Goal: Find specific page/section: Find specific page/section

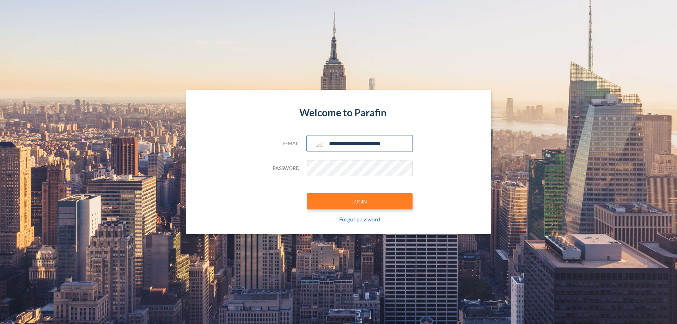
type input "**********"
click at [360, 201] on button "LOGIN" at bounding box center [360, 201] width 106 height 16
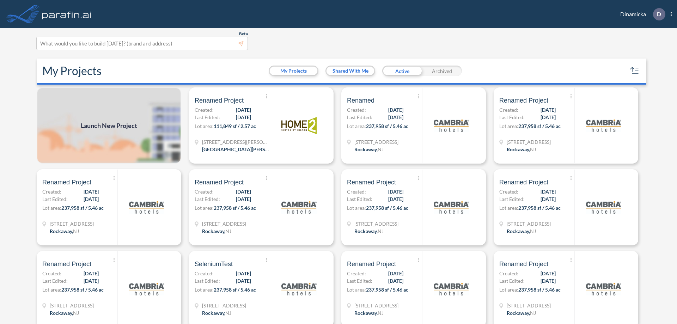
scroll to position [2, 0]
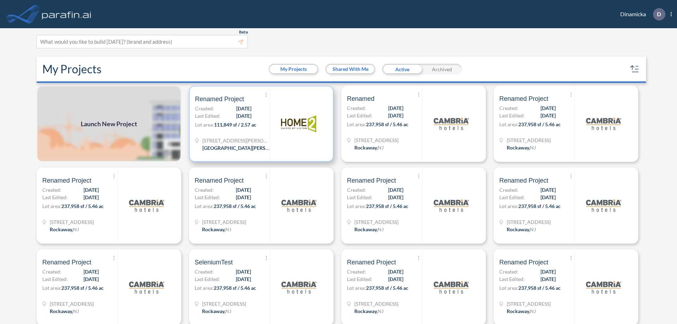
click at [260, 124] on p "Lot area: 111,849 sf / 2.57 ac" at bounding box center [232, 126] width 75 height 10
